Goal: Find specific page/section: Find specific page/section

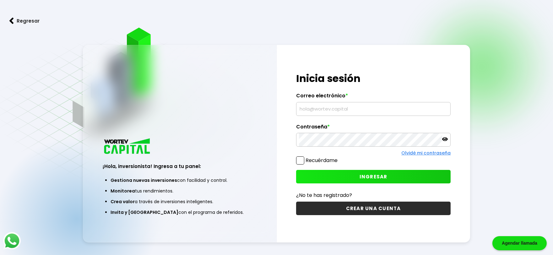
click at [295, 106] on div "¡Hola, inversionista! Ingresa tus credenciales para iniciar sesión Inicia sesió…" at bounding box center [373, 143] width 193 height 197
click at [301, 106] on input "text" at bounding box center [373, 108] width 149 height 13
paste input "[EMAIL_ADDRESS][DOMAIN_NAME]"
type input "[EMAIL_ADDRESS][DOMAIN_NAME]"
click at [377, 177] on span "INGRESAR" at bounding box center [373, 176] width 28 height 7
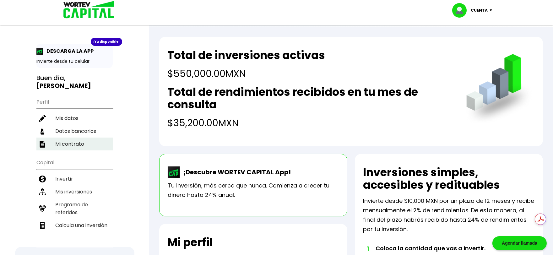
click at [55, 139] on li "Mi contrato" at bounding box center [74, 143] width 76 height 13
